Goal: Task Accomplishment & Management: Manage account settings

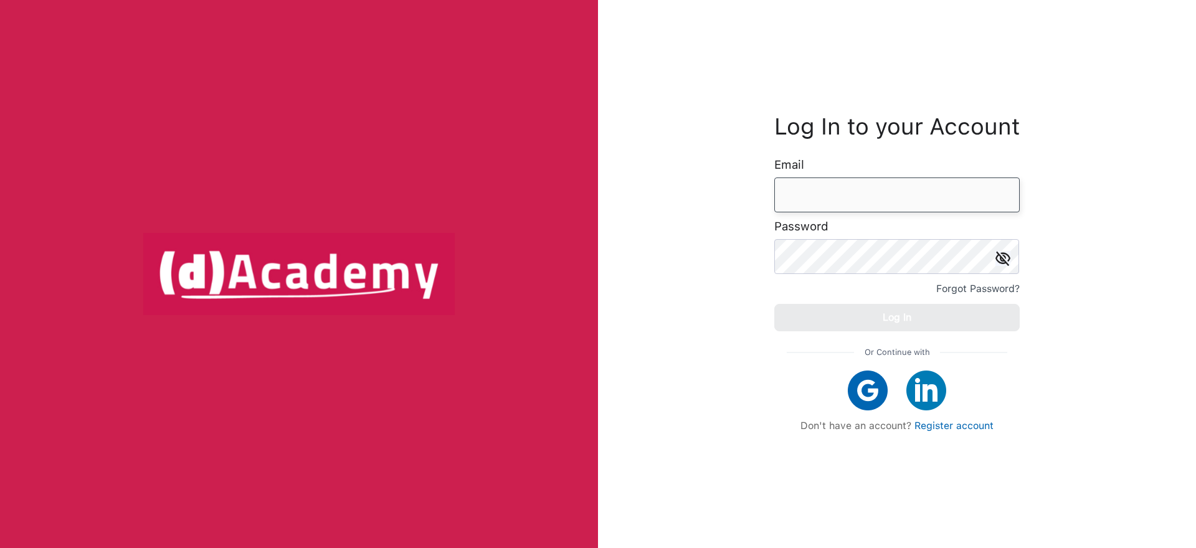
type input "**********"
click at [896, 305] on button "Log In" at bounding box center [896, 317] width 245 height 27
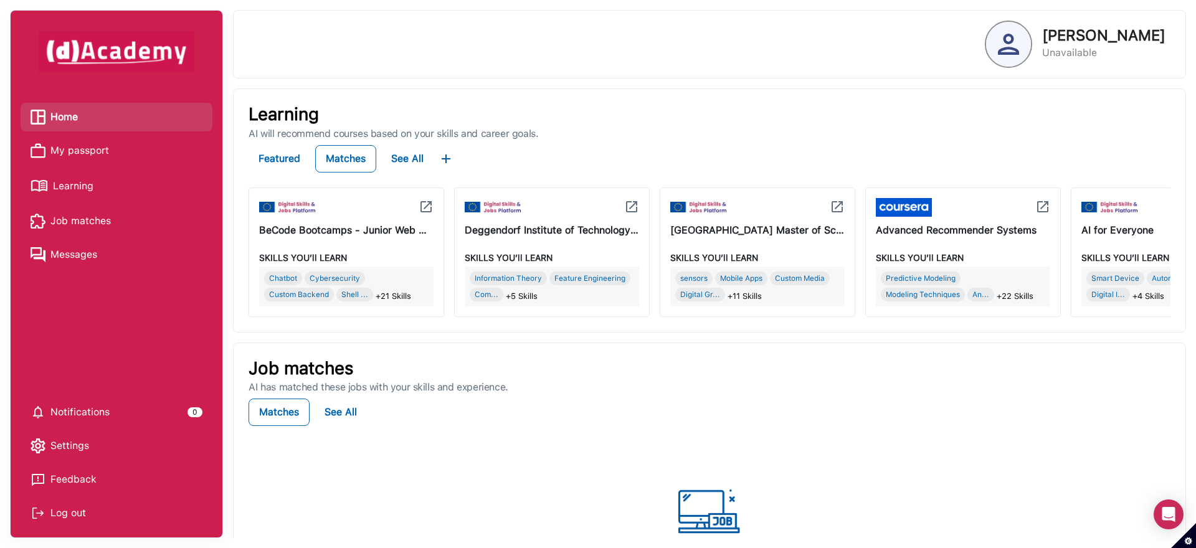
click at [73, 153] on span "My passport" at bounding box center [79, 150] width 59 height 19
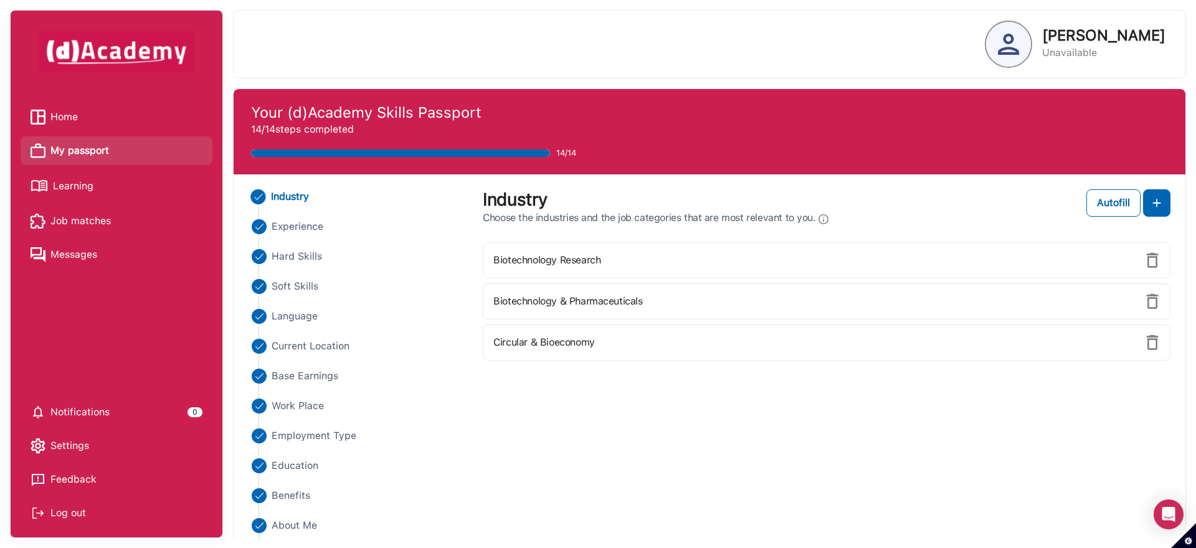
click at [72, 254] on span "Messages" at bounding box center [73, 254] width 47 height 19
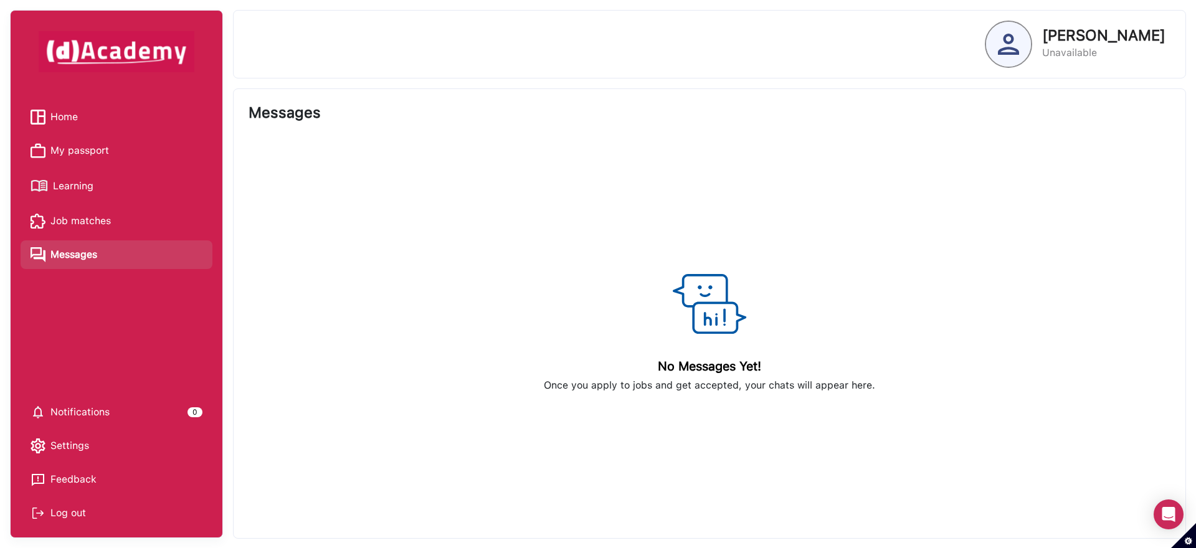
click at [81, 229] on span "Job matches" at bounding box center [80, 221] width 60 height 19
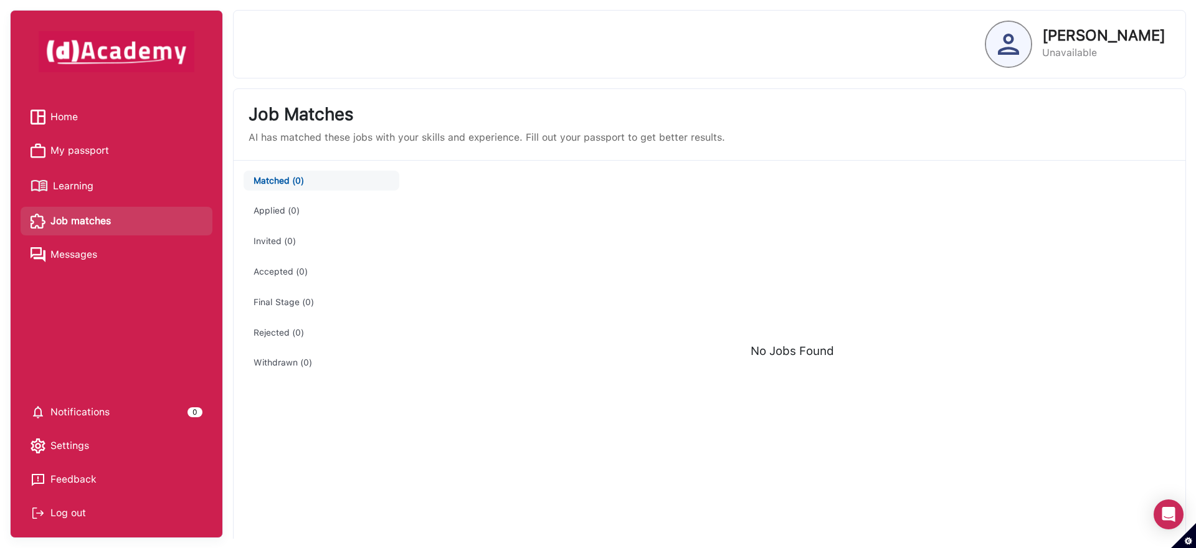
click at [87, 186] on span "Learning" at bounding box center [73, 186] width 40 height 19
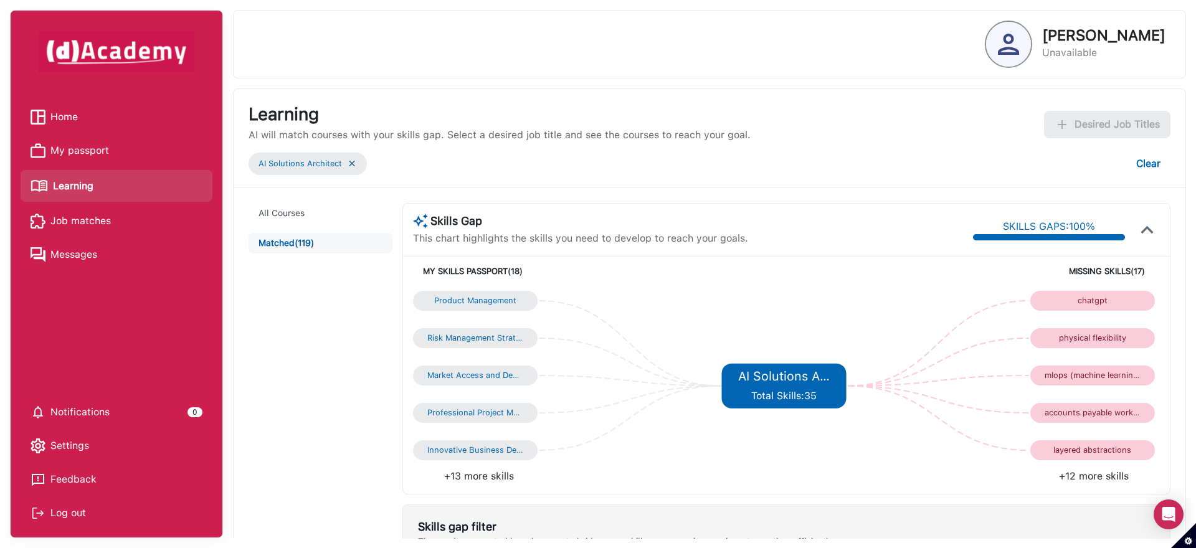
click at [351, 165] on img at bounding box center [352, 163] width 10 height 11
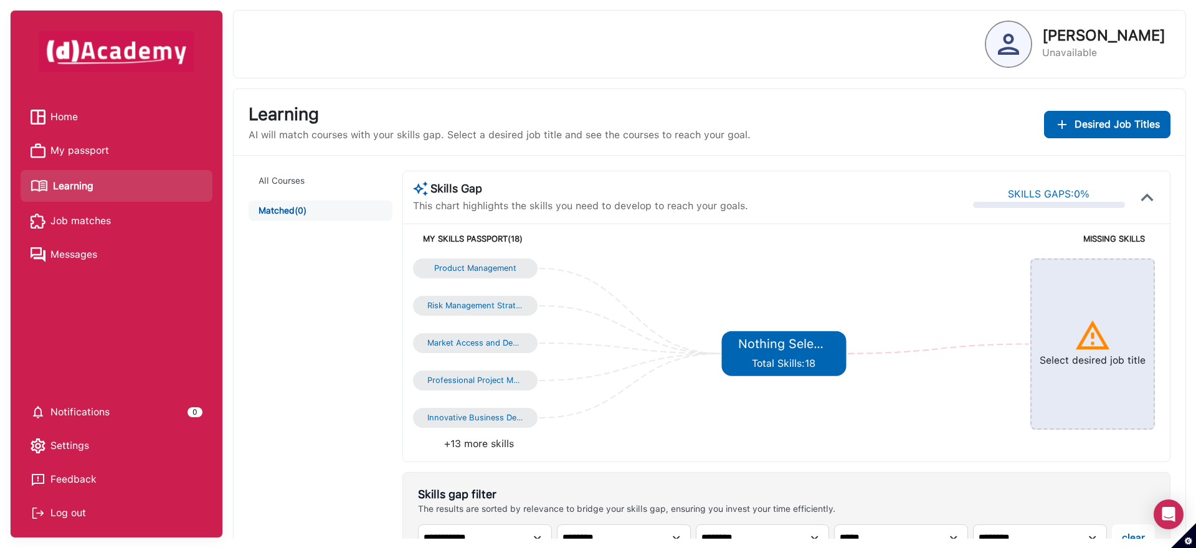
click at [354, 166] on div "**********" at bounding box center [710, 511] width 952 height 711
click at [1143, 130] on span "Desired Job Titles" at bounding box center [1117, 124] width 85 height 15
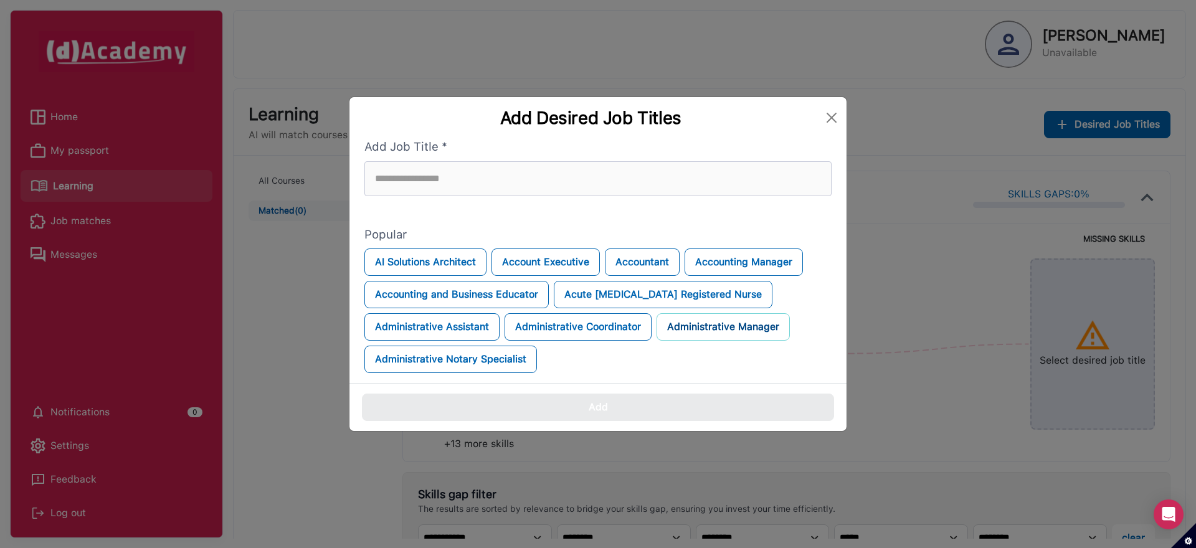
click at [698, 321] on button "Administrative Manager" at bounding box center [723, 326] width 133 height 27
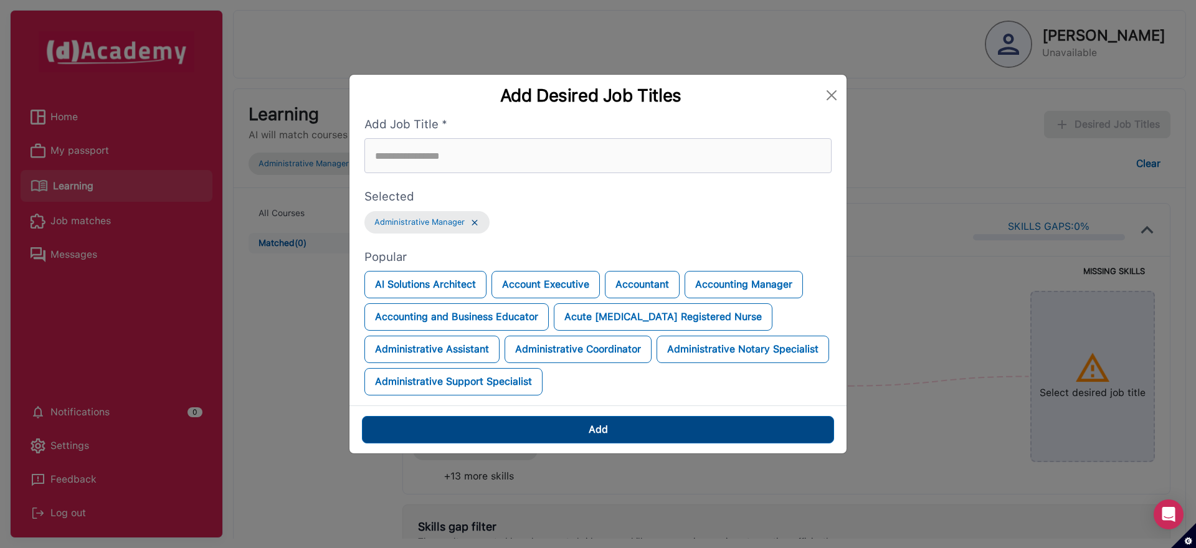
click at [581, 425] on button "Add" at bounding box center [598, 429] width 472 height 27
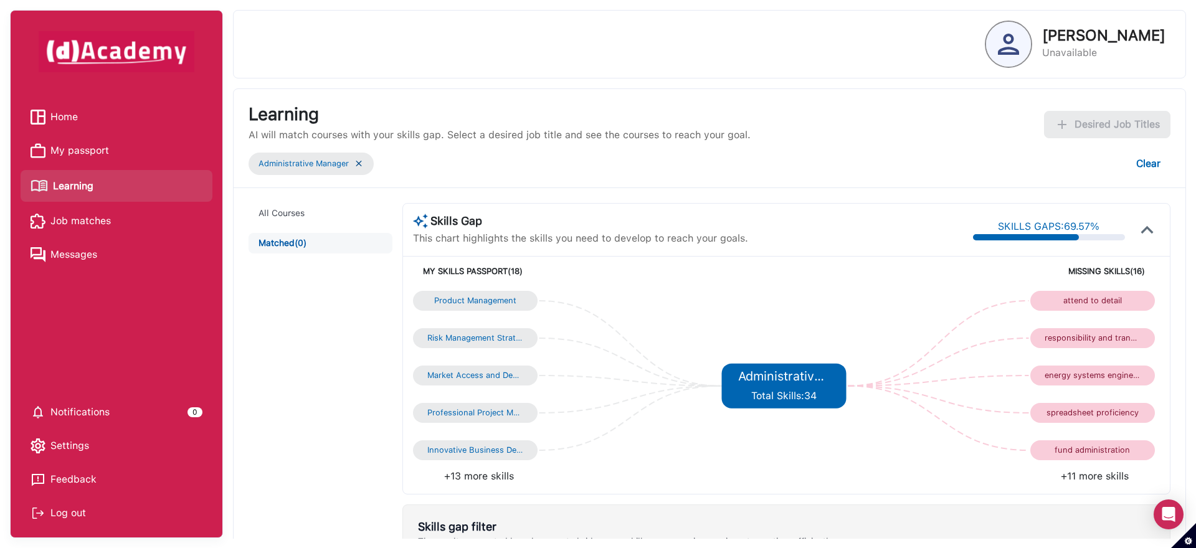
click at [354, 168] on img at bounding box center [359, 163] width 10 height 11
click at [360, 188] on div "**********" at bounding box center [710, 543] width 952 height 711
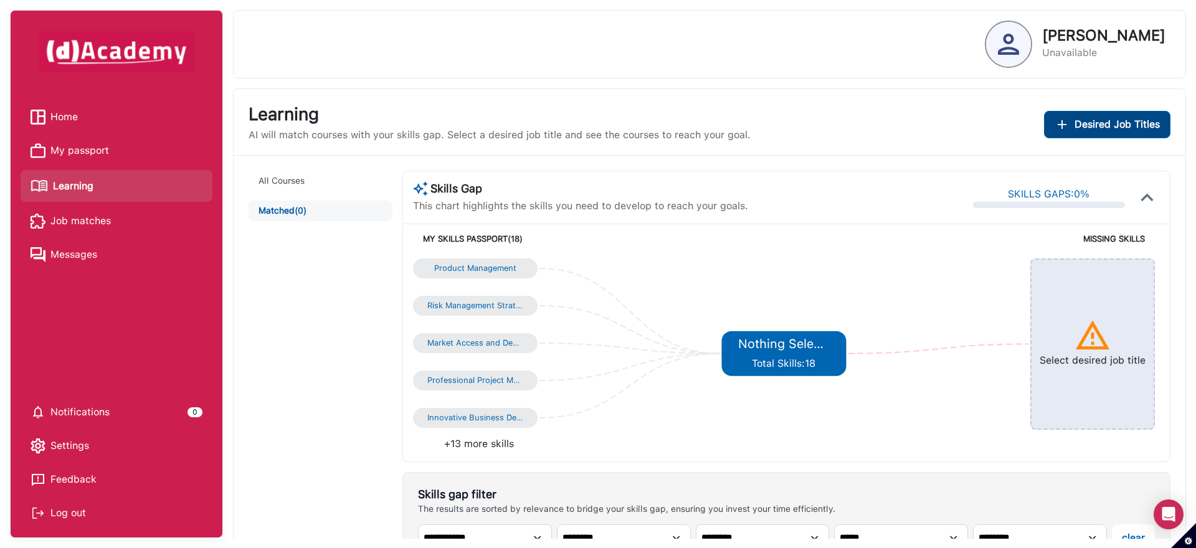
click at [1115, 126] on span "Desired Job Titles" at bounding box center [1117, 124] width 85 height 15
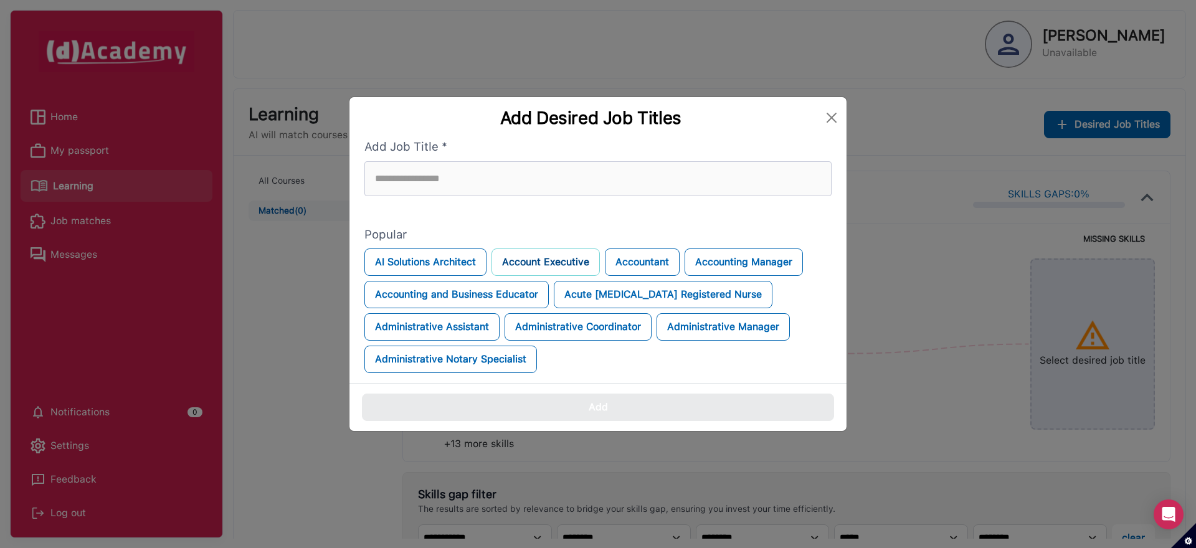
click at [550, 263] on button "Account Executive" at bounding box center [546, 262] width 108 height 27
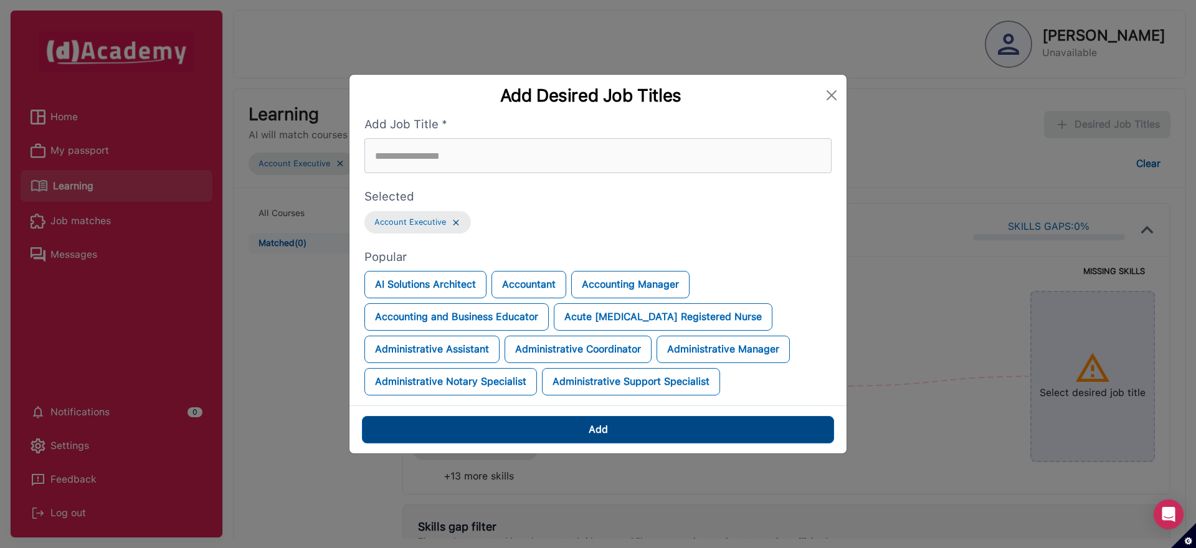
click at [579, 428] on button "Add" at bounding box center [598, 429] width 472 height 27
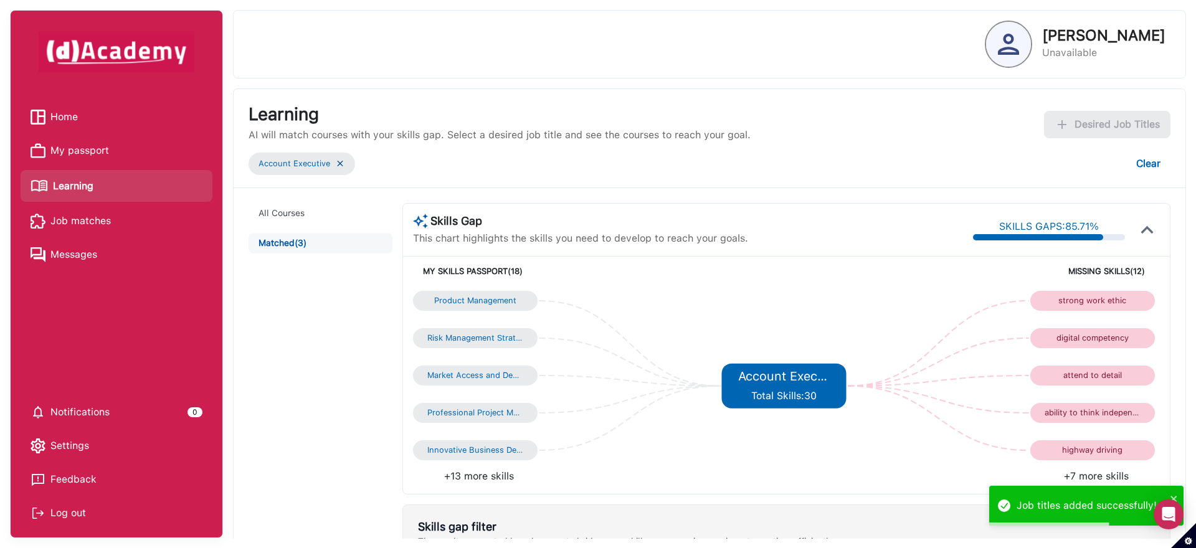
scroll to position [209, 0]
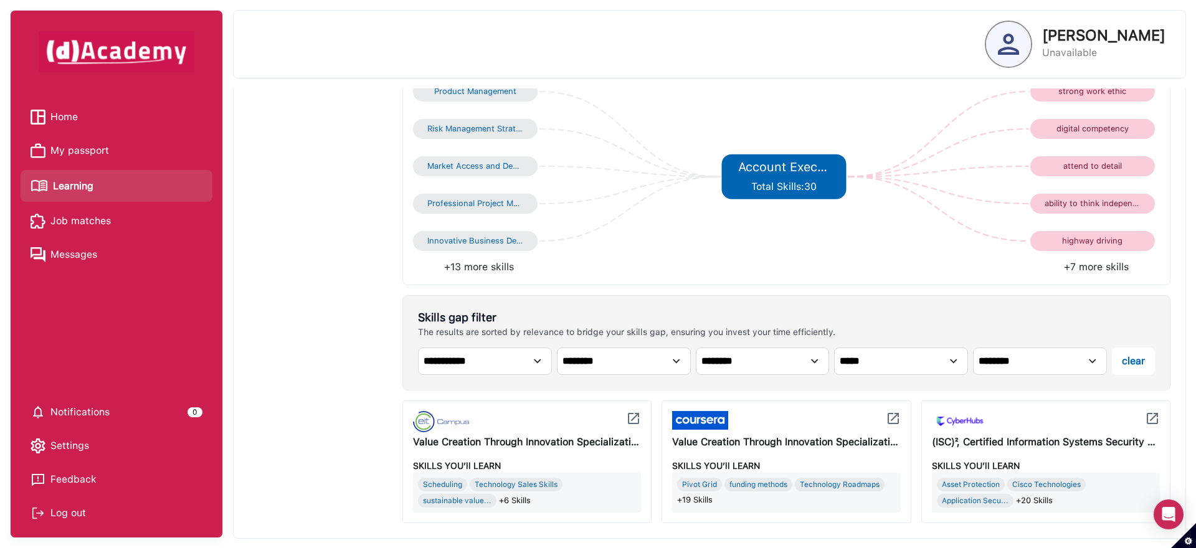
click at [892, 419] on img at bounding box center [893, 418] width 15 height 15
click at [1156, 421] on img at bounding box center [1152, 418] width 15 height 15
click at [65, 108] on span "Home" at bounding box center [63, 117] width 27 height 19
